Goal: Communication & Community: Answer question/provide support

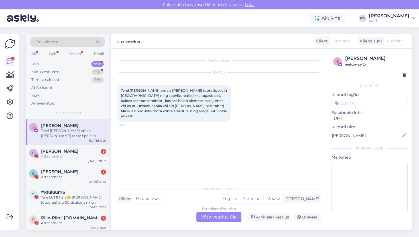
click at [218, 218] on div "Estonian to Estonian Võta vestlus üle" at bounding box center [219, 217] width 45 height 10
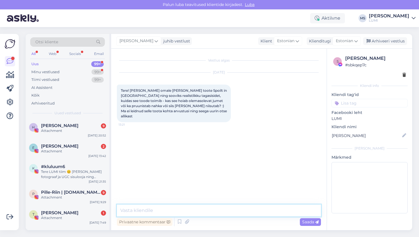
click at [191, 211] on textarea at bounding box center [219, 211] width 204 height 12
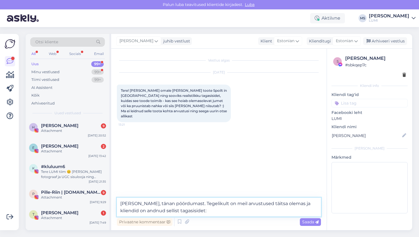
click at [191, 211] on textarea "[PERSON_NAME], tänan pöördumast. Tegelikult on meil arvustused täitsa olemas ja…" at bounding box center [219, 207] width 204 height 19
type textarea "[PERSON_NAME], tänan pöördumast. Tegelikult on meil arvustused täitsa olemas ja…"
click at [187, 222] on icon at bounding box center [187, 222] width 8 height 9
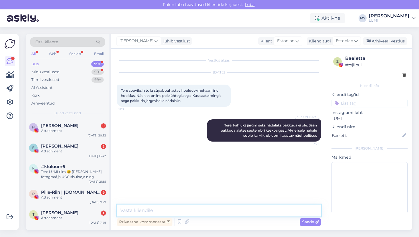
click at [212, 214] on textarea at bounding box center [219, 211] width 204 height 12
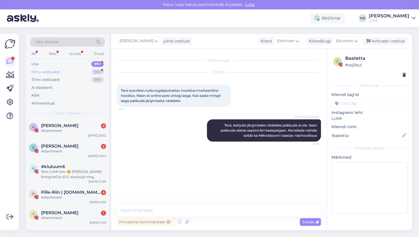
click at [56, 70] on div "Minu vestlused" at bounding box center [45, 72] width 28 height 6
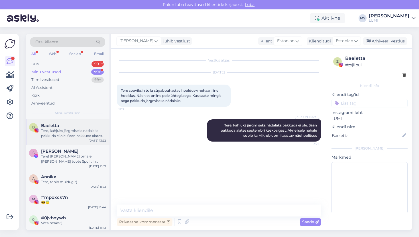
click at [64, 128] on div "Tere, kahjuks järgmiseks nädalaks pakkuda ei ole. Saan pakkuda alates septembri…" at bounding box center [73, 133] width 65 height 10
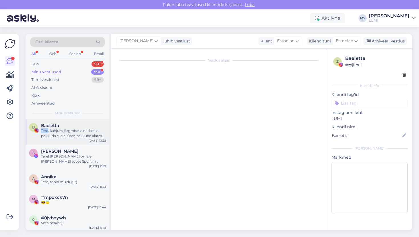
click at [64, 128] on div "Tere, kahjuks järgmiseks nädalaks pakkuda ei ole. Saan pakkuda alates septembri…" at bounding box center [73, 133] width 65 height 10
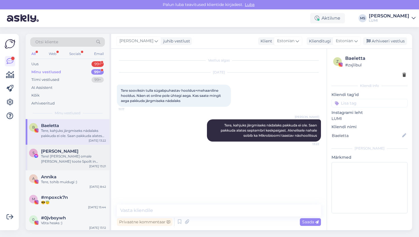
click at [64, 161] on div "Tere! [PERSON_NAME] omale [PERSON_NAME] toote Spoilt in [GEOGRAPHIC_DATA] ning …" at bounding box center [73, 159] width 65 height 10
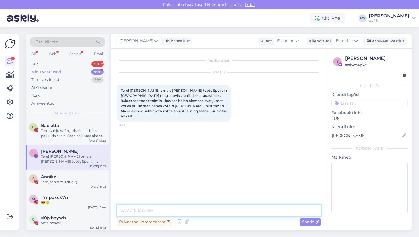
click at [148, 211] on textarea at bounding box center [219, 211] width 204 height 12
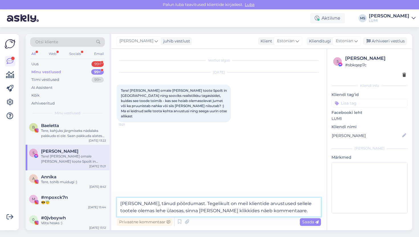
type textarea "[PERSON_NAME], tänud pöördumast. Tegelikult on meil klientide arvustused sellel…"
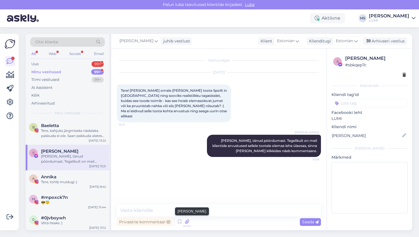
click at [189, 223] on icon at bounding box center [187, 222] width 8 height 9
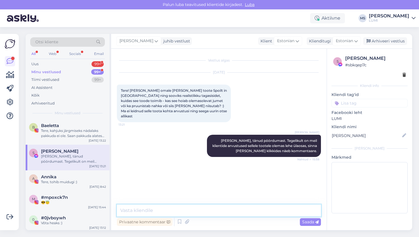
click at [213, 208] on textarea at bounding box center [219, 211] width 204 height 12
type textarea "Pigem olemasoleva jume hoidmine tuleb nendest tagasisidedest välja ja"
drag, startPoint x: 289, startPoint y: 211, endPoint x: 119, endPoint y: 213, distance: 170.0
click at [119, 213] on textarea "Pigem olemasoleva jume hoidmine tuleb nendest tagasisidedest välja ja" at bounding box center [219, 211] width 204 height 12
